Goal: Task Accomplishment & Management: Manage account settings

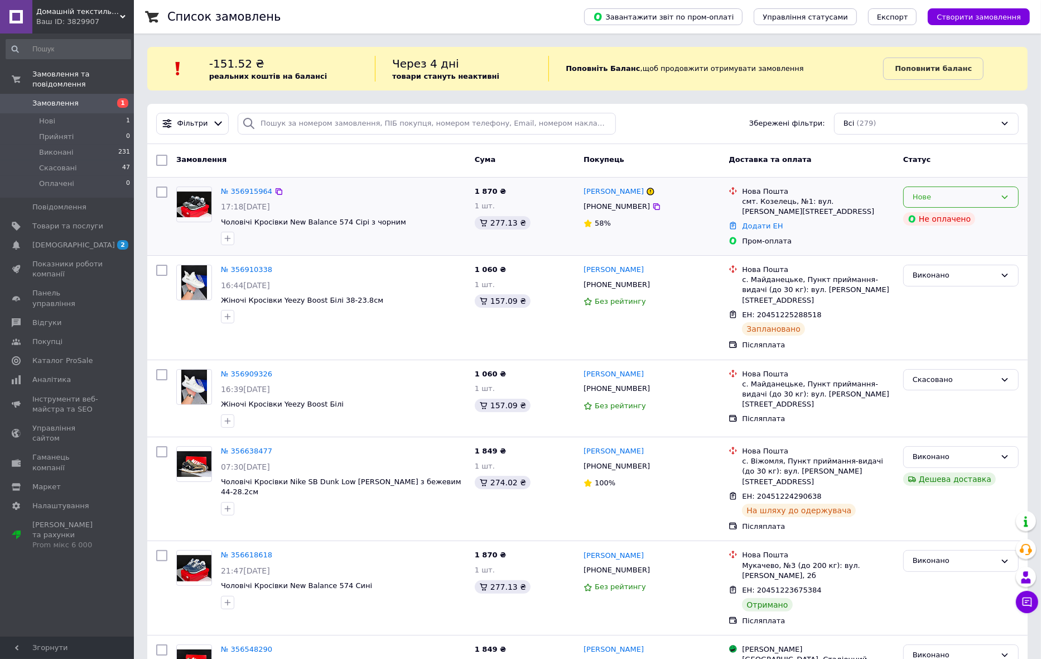
click at [979, 199] on div "Нове" at bounding box center [954, 197] width 83 height 12
click at [950, 219] on li "Прийнято" at bounding box center [961, 220] width 114 height 21
click at [241, 190] on link "№ 356915964" at bounding box center [246, 191] width 51 height 8
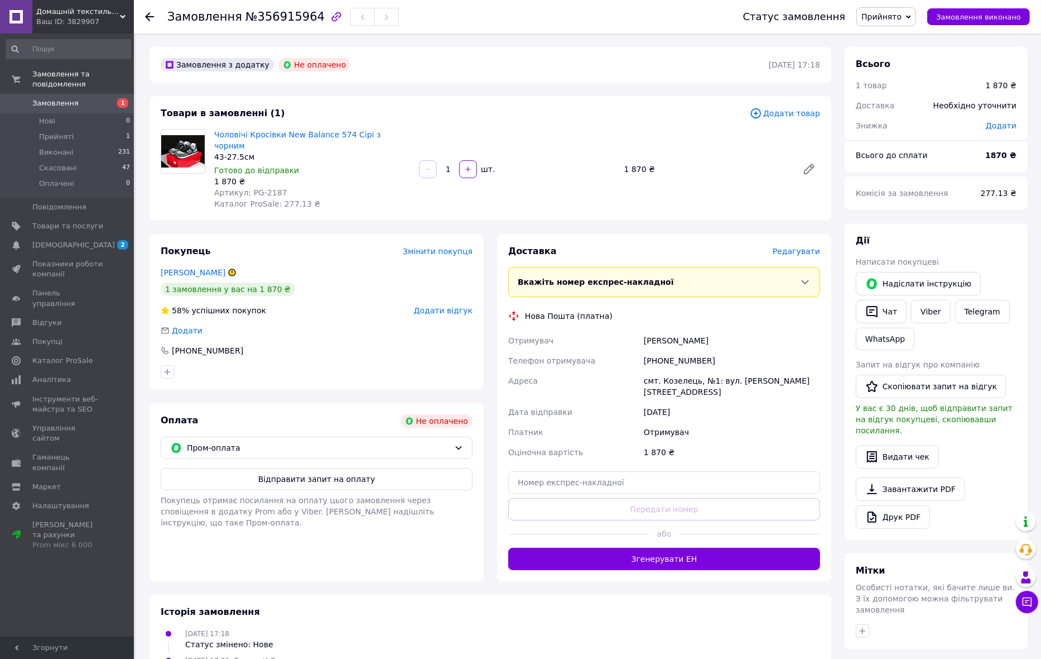
click at [268, 188] on span "Артикул: PG-2187" at bounding box center [250, 192] width 73 height 9
copy span "2187"
click at [286, 441] on span "Пром-оплата" at bounding box center [318, 447] width 263 height 12
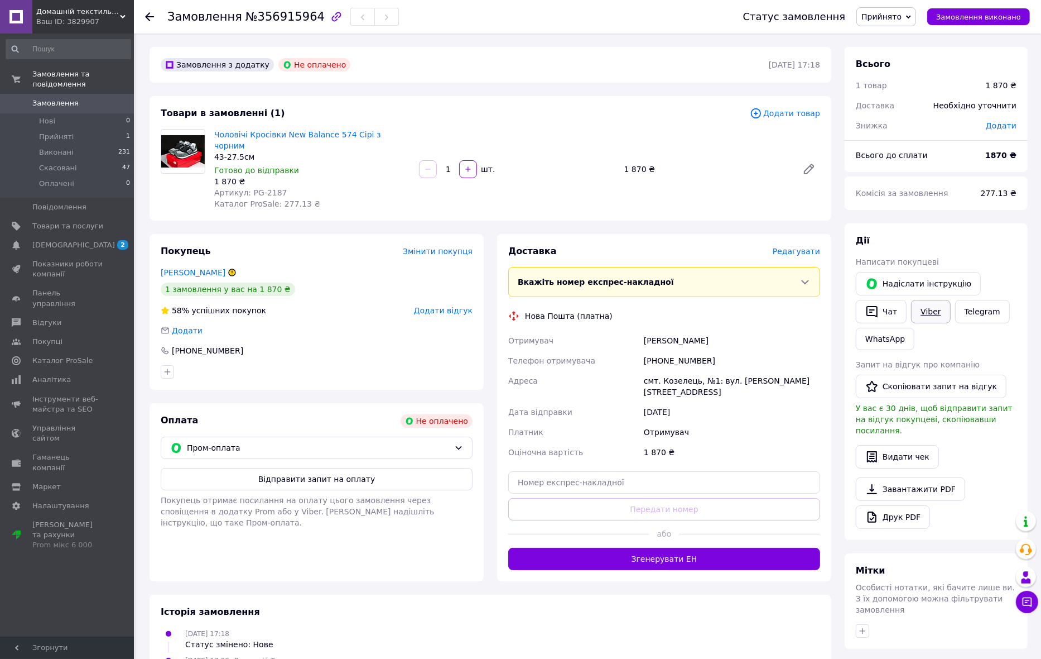
click at [930, 306] on link "Viber" at bounding box center [930, 311] width 39 height 23
